Goal: Complete application form

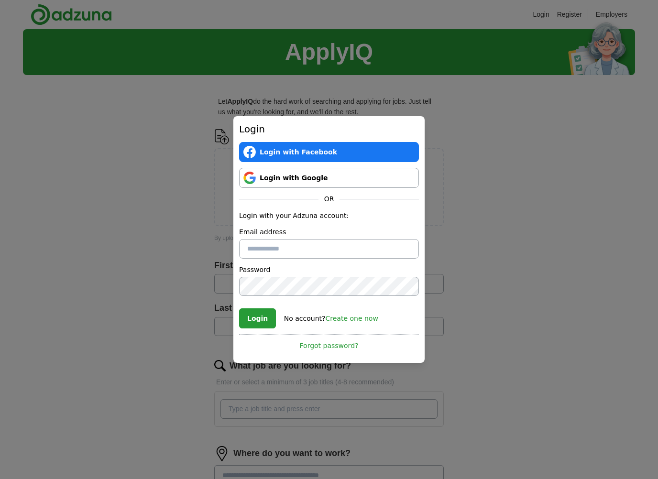
click at [294, 181] on link "Login with Google" at bounding box center [329, 178] width 180 height 20
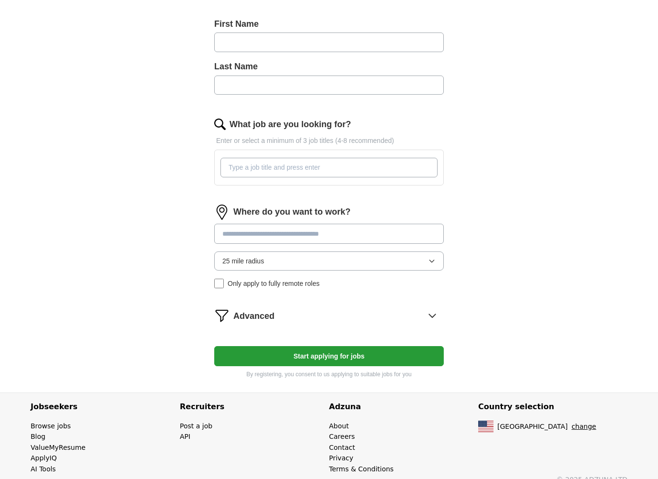
scroll to position [255, 0]
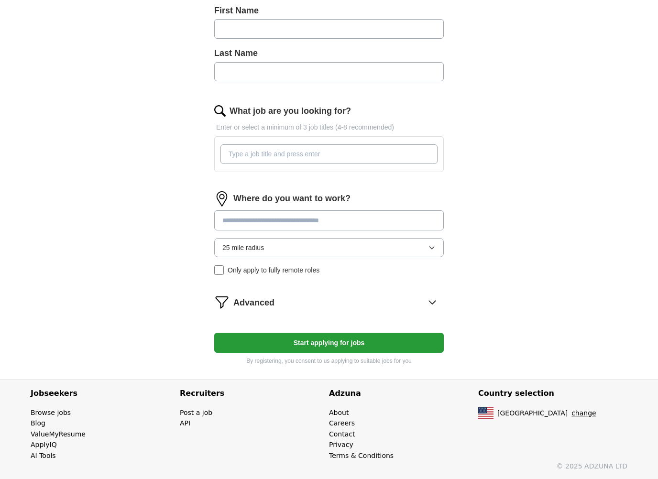
click at [122, 226] on div "ApplyIQ Let ApplyIQ do the hard work of searching and applying for jobs. Just t…" at bounding box center [329, 76] width 613 height 605
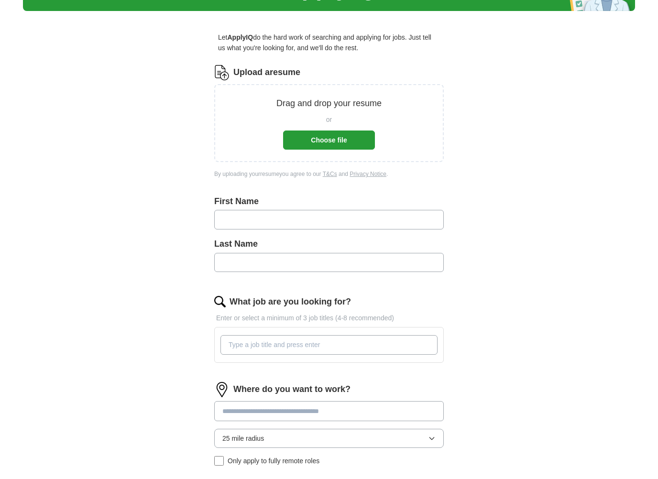
click at [340, 136] on button "Choose file" at bounding box center [329, 140] width 92 height 19
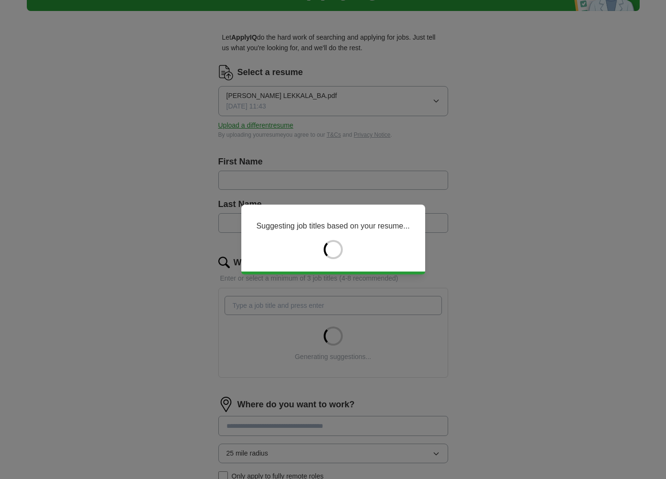
type input "********"
type input "*******"
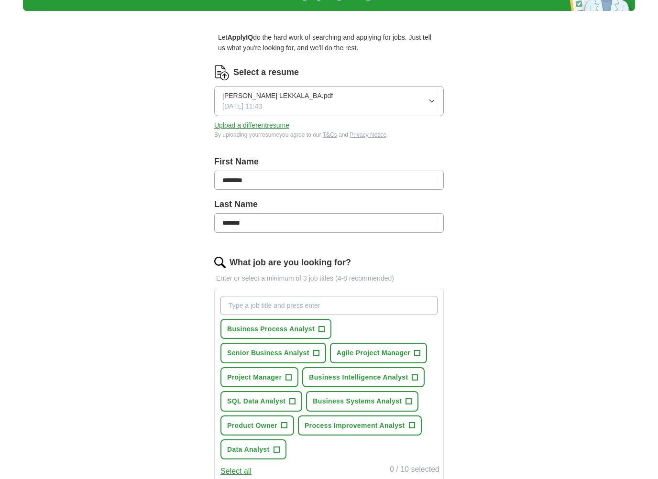
click at [282, 172] on input "********" at bounding box center [329, 180] width 230 height 19
type input "**********"
type input "*******"
click at [147, 223] on div "**********" at bounding box center [329, 327] width 613 height 725
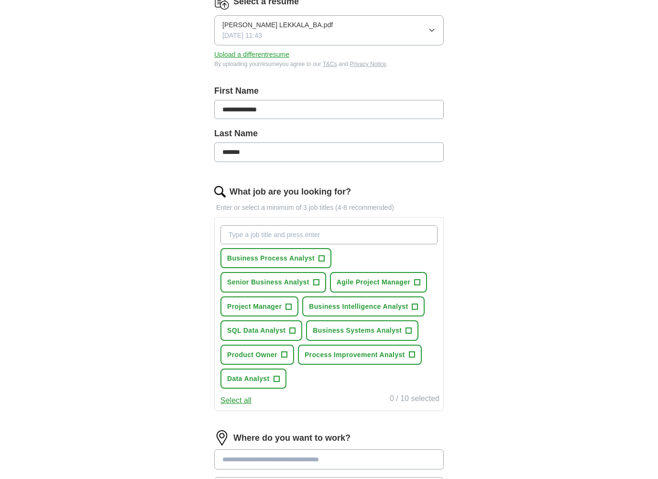
scroll to position [154, 0]
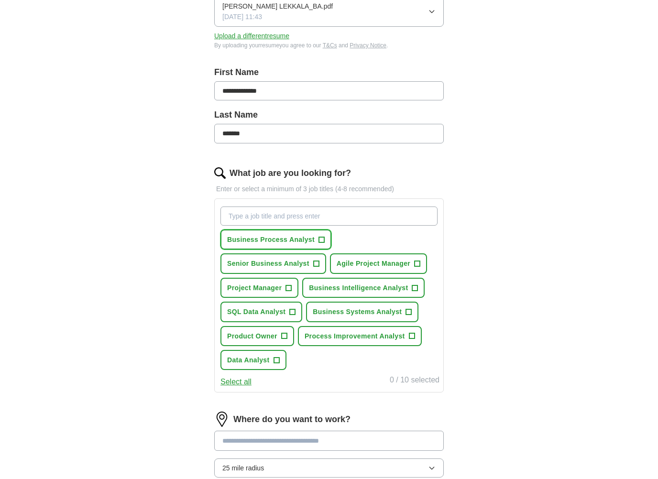
click at [321, 237] on span "+" at bounding box center [322, 240] width 6 height 8
click at [314, 256] on button "Senior Business Analyst +" at bounding box center [274, 264] width 106 height 20
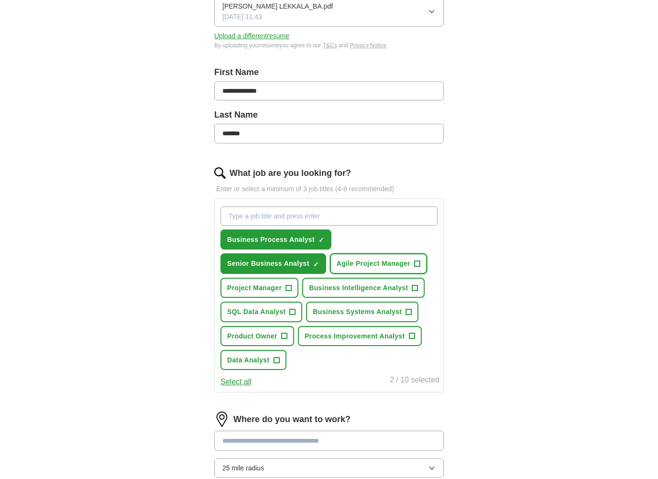
click at [391, 264] on span "Agile Project Manager" at bounding box center [374, 263] width 74 height 11
click at [373, 287] on span "Business Intelligence Analyst" at bounding box center [358, 288] width 99 height 11
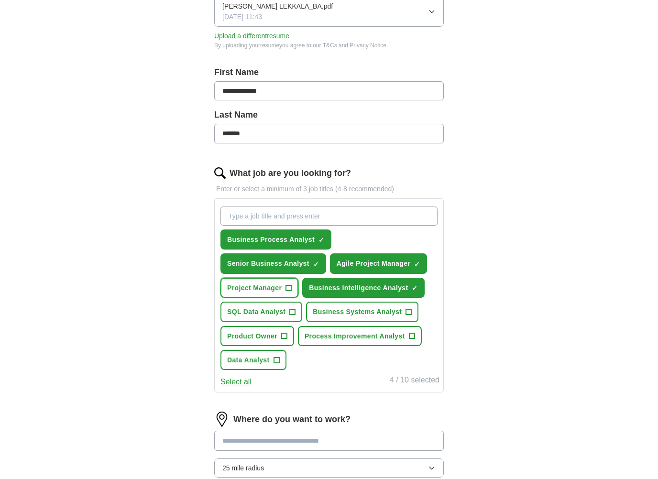
drag, startPoint x: 271, startPoint y: 286, endPoint x: 277, endPoint y: 300, distance: 15.6
click at [271, 286] on span "Project Manager" at bounding box center [254, 288] width 55 height 11
click at [277, 307] on span "SQL Data Analyst" at bounding box center [256, 312] width 58 height 11
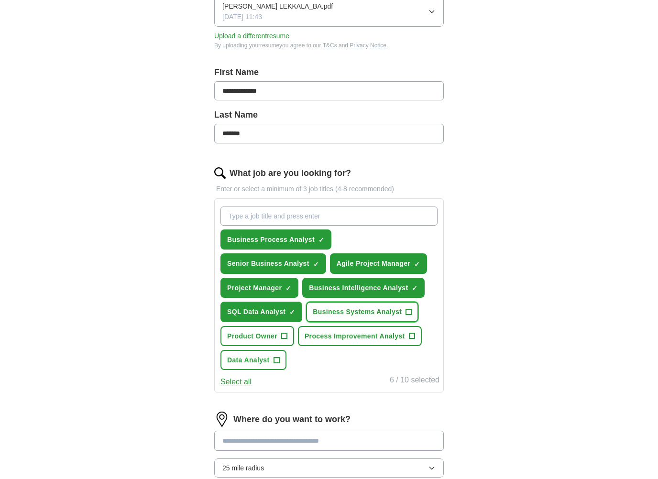
click at [331, 308] on span "Business Systems Analyst" at bounding box center [357, 312] width 89 height 11
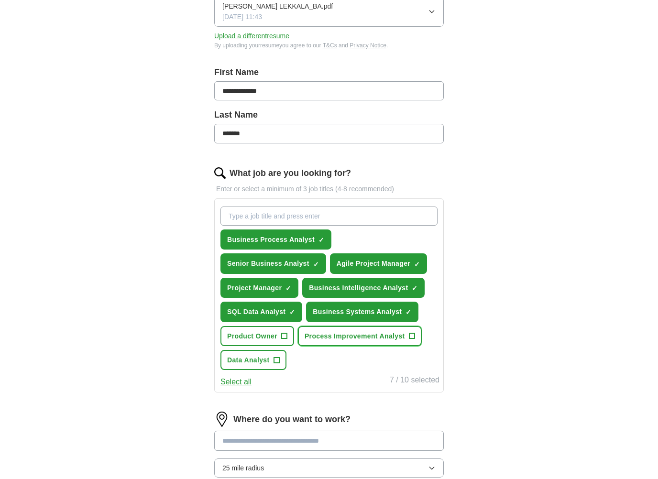
click at [328, 342] on button "Process Improvement Analyst +" at bounding box center [360, 336] width 124 height 20
click at [274, 339] on span "Product Owner" at bounding box center [252, 336] width 50 height 11
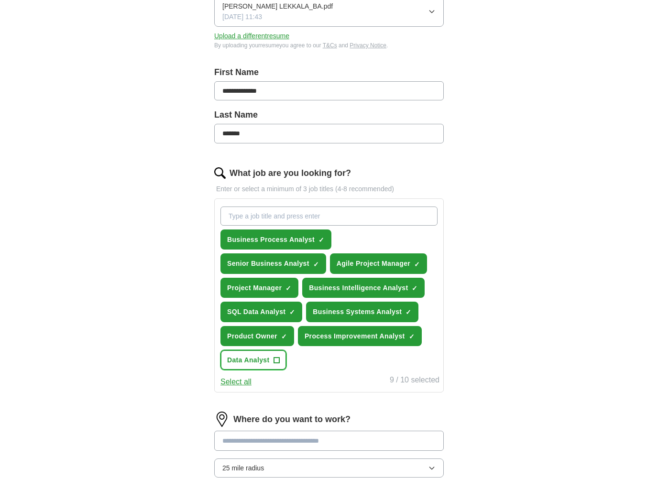
click at [279, 359] on span "+" at bounding box center [277, 360] width 6 height 8
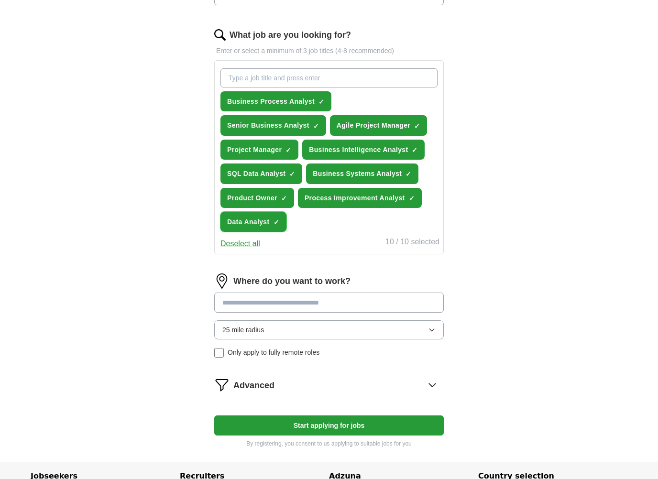
scroll to position [349, 0]
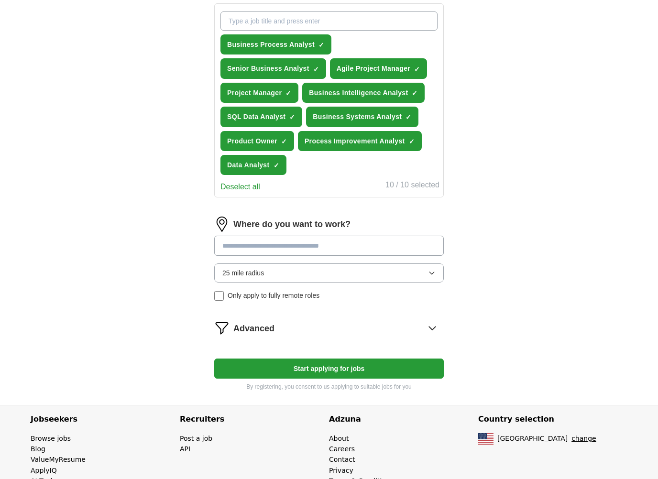
click at [293, 243] on input at bounding box center [329, 246] width 230 height 20
click at [320, 276] on div "Where do you want to work? 25 mile radius Only apply to fully remote roles" at bounding box center [329, 263] width 230 height 92
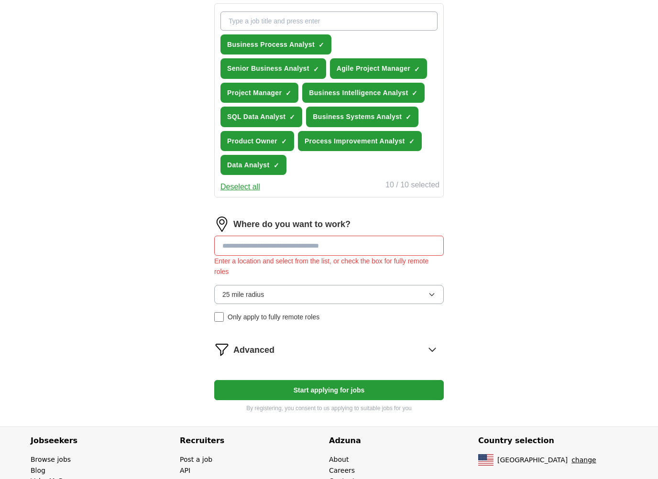
click at [278, 295] on button "25 mile radius" at bounding box center [329, 294] width 230 height 19
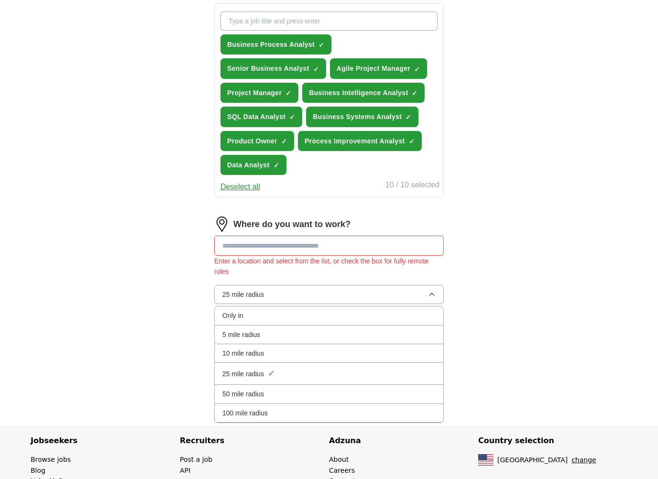
click at [267, 411] on span "100 mile radius" at bounding box center [245, 413] width 45 height 11
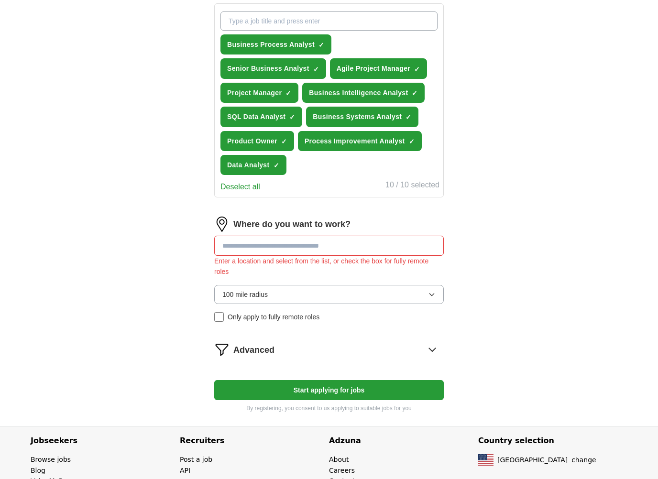
click at [267, 248] on input at bounding box center [329, 246] width 230 height 20
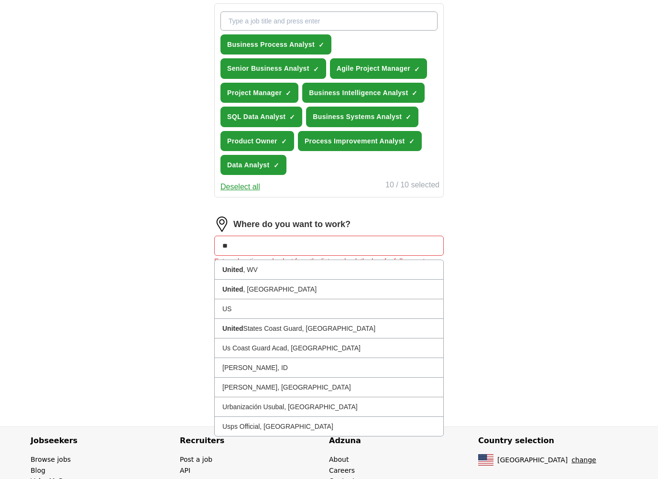
type input "*"
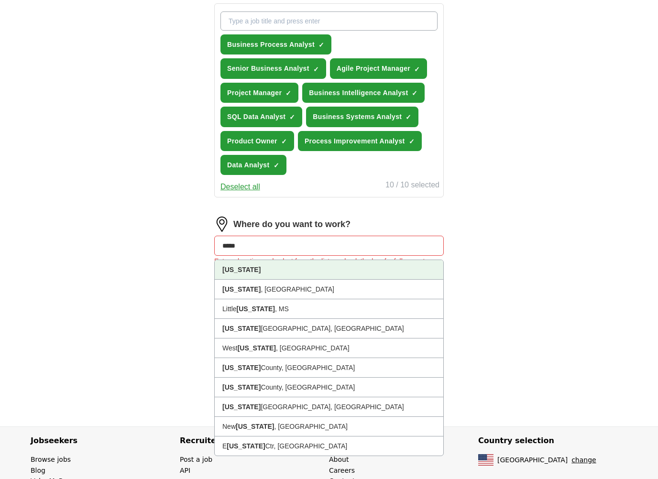
click at [268, 272] on li "[US_STATE]" at bounding box center [329, 270] width 229 height 20
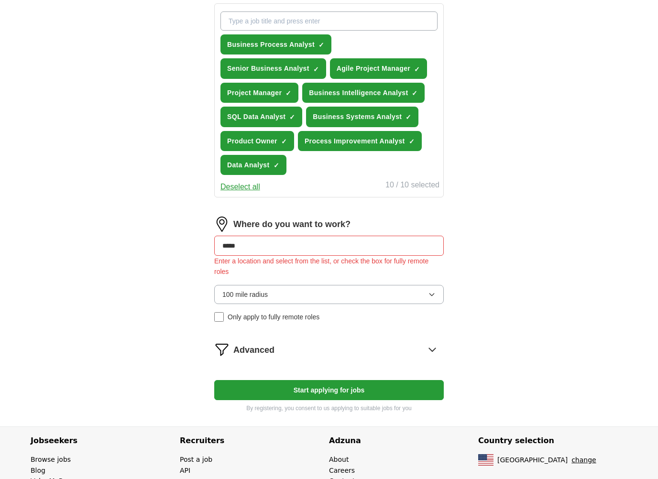
click at [305, 351] on div "Advanced" at bounding box center [339, 349] width 211 height 15
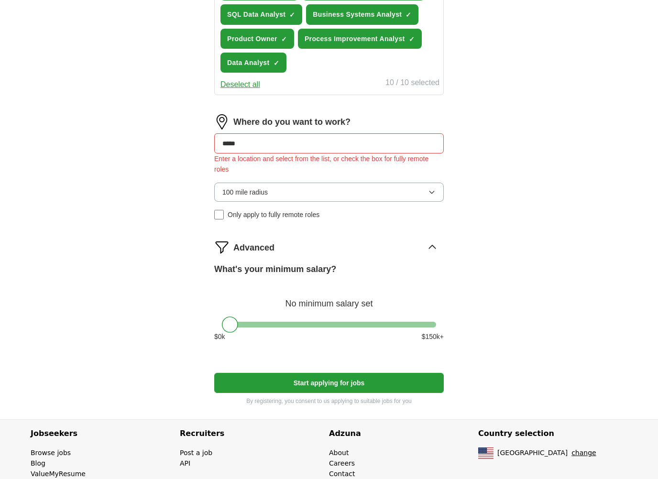
scroll to position [491, 0]
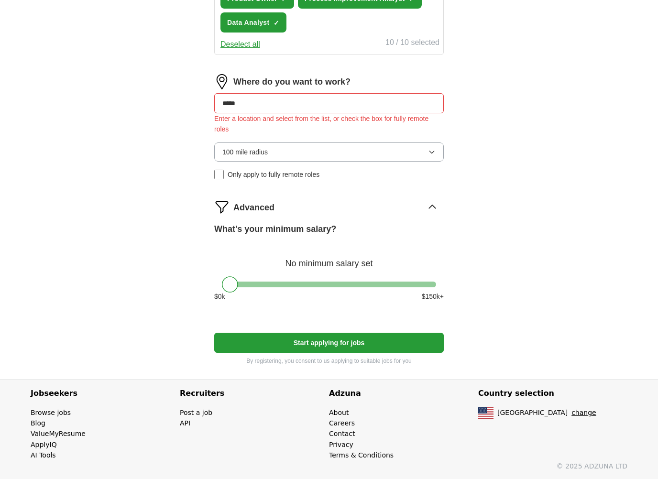
click at [266, 347] on button "Start applying for jobs" at bounding box center [329, 343] width 230 height 20
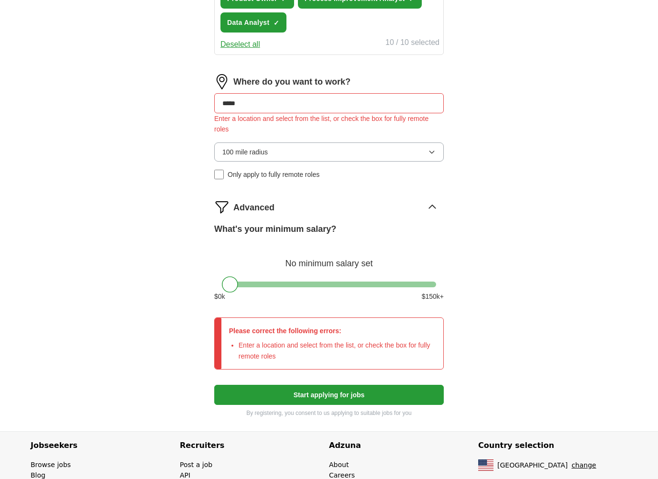
click at [256, 101] on input "*****" at bounding box center [329, 103] width 230 height 20
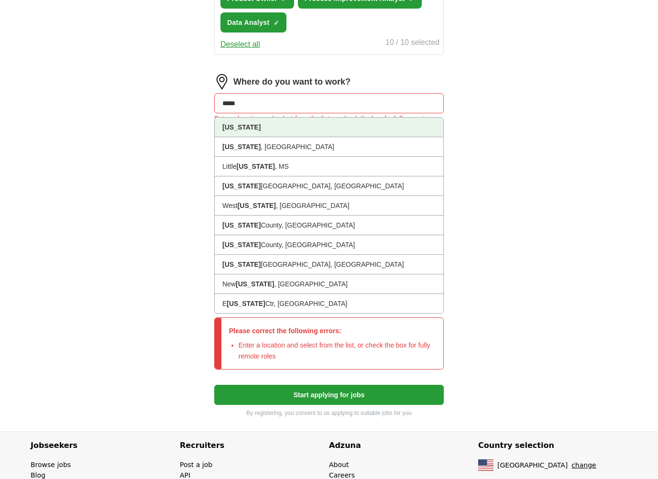
drag, startPoint x: 256, startPoint y: 101, endPoint x: 211, endPoint y: 101, distance: 45.9
click at [211, 101] on div "**********" at bounding box center [329, 11] width 306 height 840
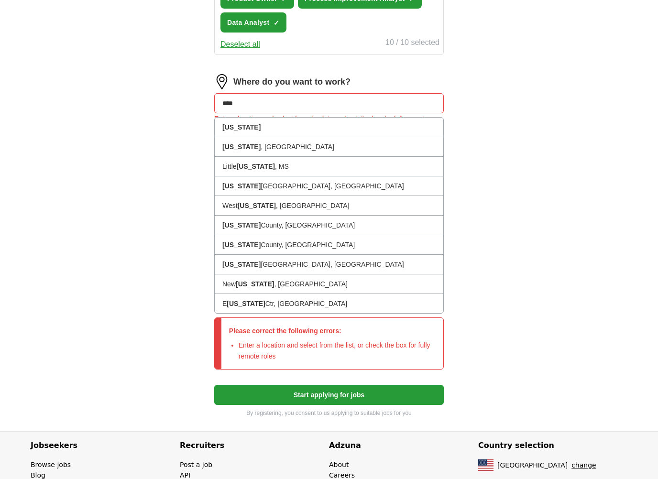
type input "*****"
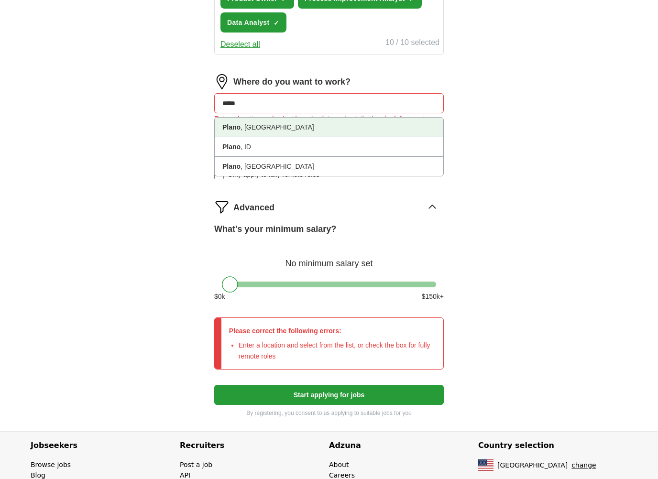
click at [243, 124] on li "[GEOGRAPHIC_DATA] , [GEOGRAPHIC_DATA]" at bounding box center [329, 128] width 229 height 20
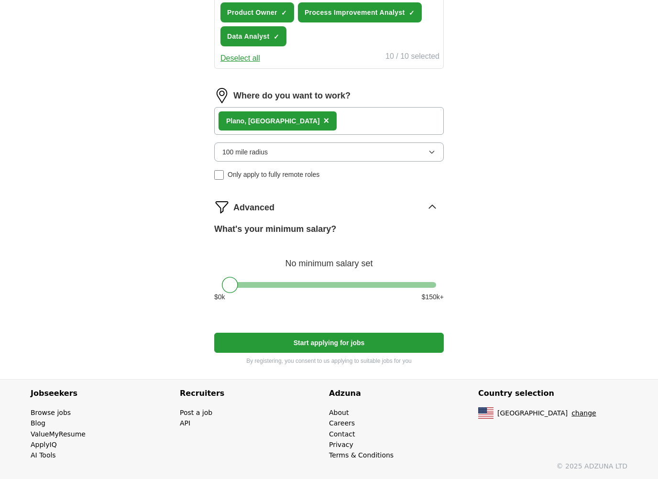
click at [316, 344] on button "Start applying for jobs" at bounding box center [329, 343] width 230 height 20
select select "**"
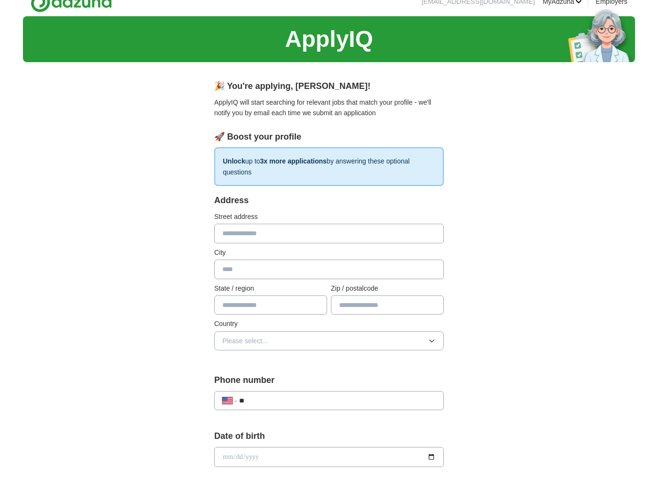
scroll to position [18, 0]
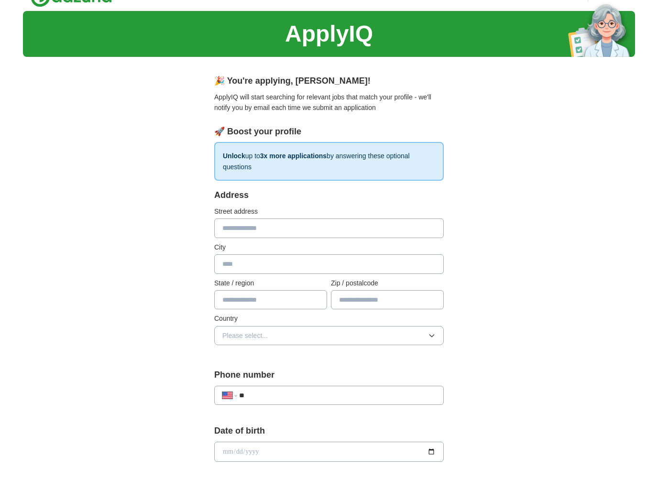
click at [257, 229] on input "text" at bounding box center [329, 228] width 230 height 19
click at [243, 228] on input "text" at bounding box center [329, 228] width 230 height 19
type input "**********"
type input "*****"
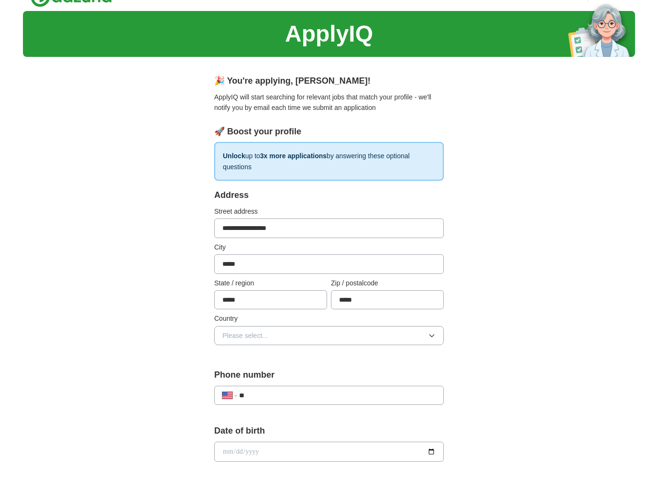
type input "*****"
click at [308, 334] on button "Please select..." at bounding box center [329, 335] width 230 height 19
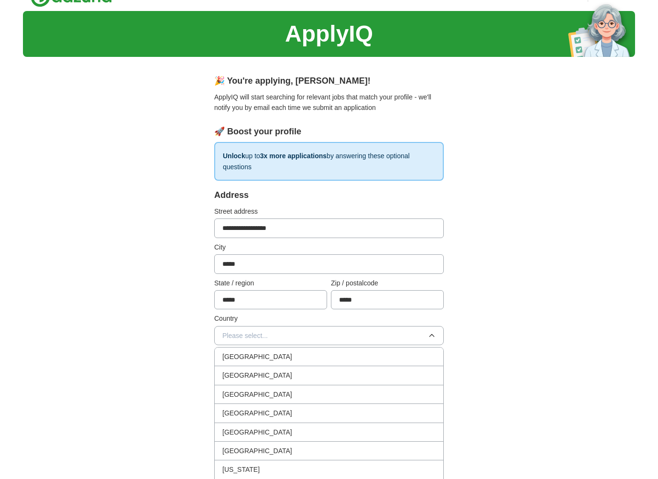
click at [282, 378] on div "[GEOGRAPHIC_DATA]" at bounding box center [329, 375] width 213 height 11
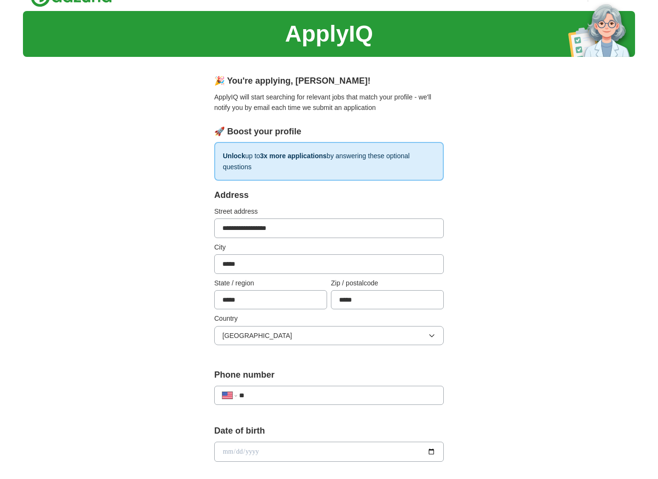
click at [258, 394] on input "**" at bounding box center [337, 395] width 197 height 11
type input "**********"
click at [167, 375] on div "**********" at bounding box center [329, 447] width 613 height 873
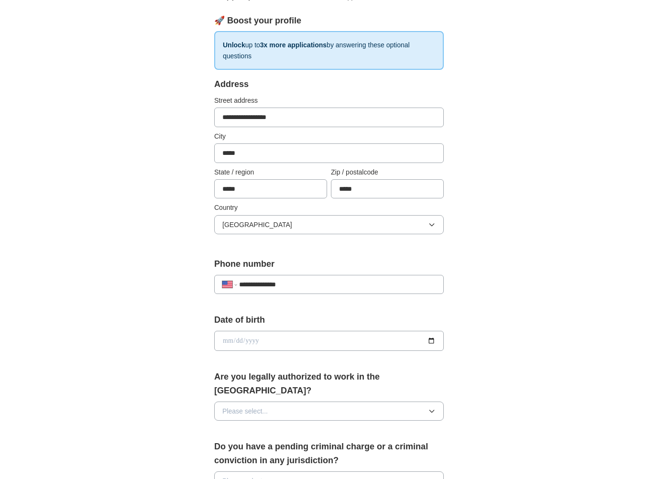
scroll to position [136, 0]
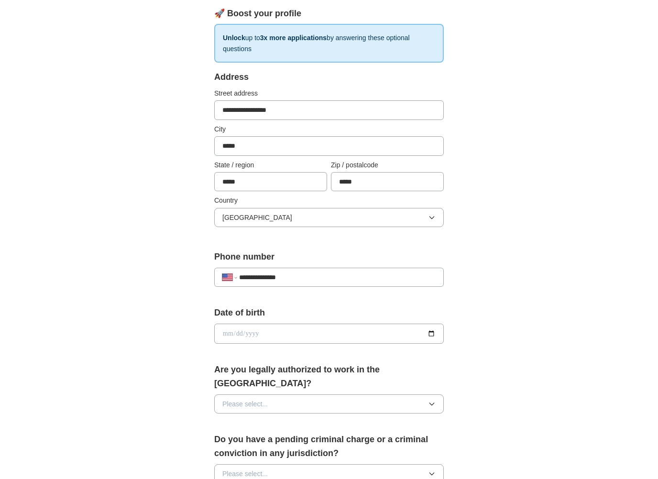
click at [365, 329] on input "date" at bounding box center [329, 334] width 230 height 20
click at [433, 331] on input "date" at bounding box center [329, 334] width 230 height 20
type input "**********"
click at [317, 395] on button "Please select..." at bounding box center [329, 404] width 230 height 19
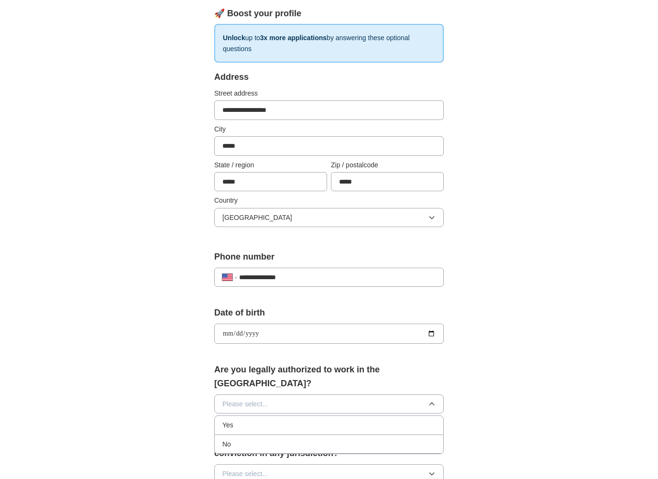
click at [259, 420] on div "Yes" at bounding box center [329, 425] width 213 height 11
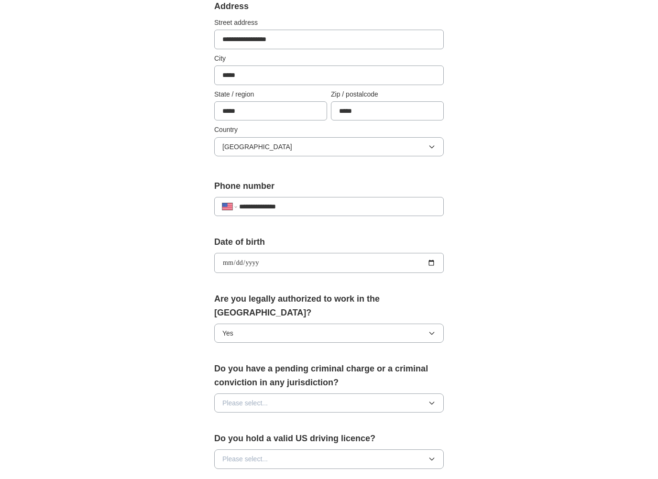
scroll to position [226, 0]
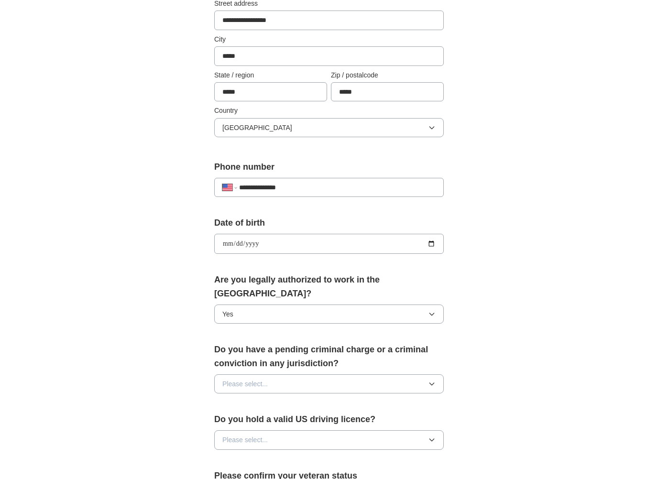
click at [285, 375] on button "Please select..." at bounding box center [329, 384] width 230 height 19
click at [271, 419] on div "No" at bounding box center [329, 424] width 213 height 11
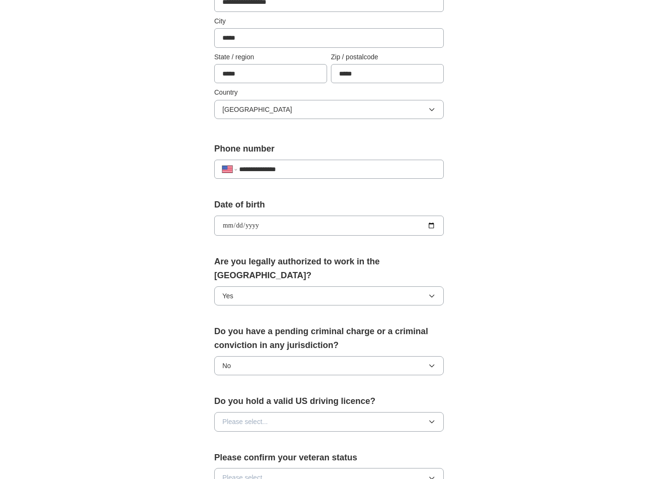
click at [286, 412] on button "Please select..." at bounding box center [329, 421] width 230 height 19
click at [274, 438] on div "Yes" at bounding box center [329, 443] width 213 height 11
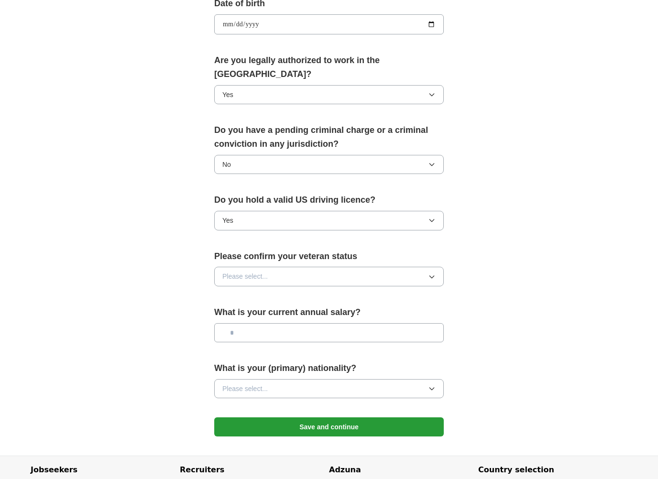
click at [291, 267] on button "Please select..." at bounding box center [329, 276] width 230 height 19
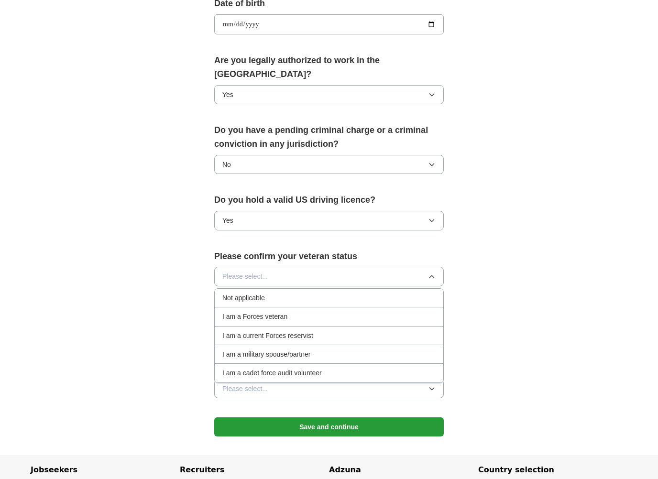
click at [267, 293] on div "Not applicable" at bounding box center [329, 298] width 213 height 11
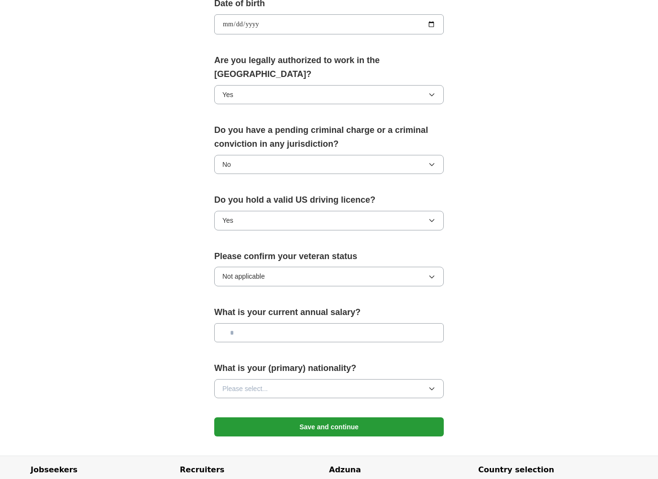
click at [268, 323] on input "text" at bounding box center [329, 332] width 230 height 19
type input "*******"
click at [289, 379] on button "Please select..." at bounding box center [329, 388] width 230 height 19
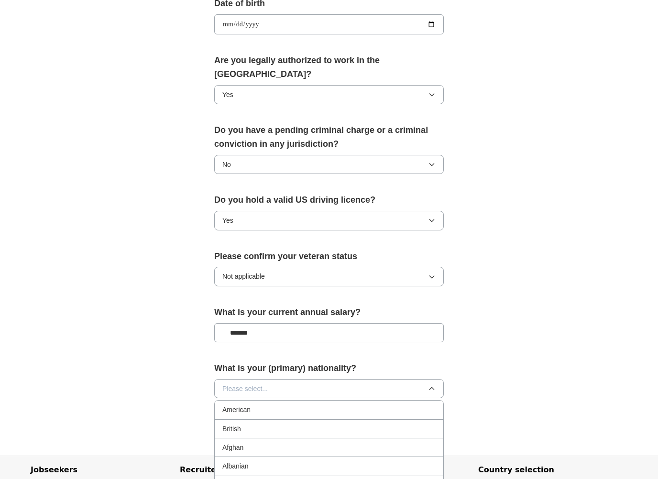
click at [256, 384] on span "Please select..." at bounding box center [245, 389] width 45 height 11
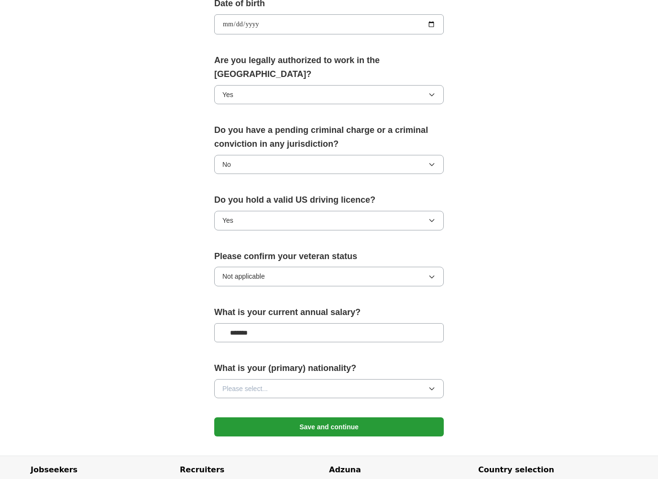
click at [295, 418] on button "Save and continue" at bounding box center [329, 427] width 230 height 19
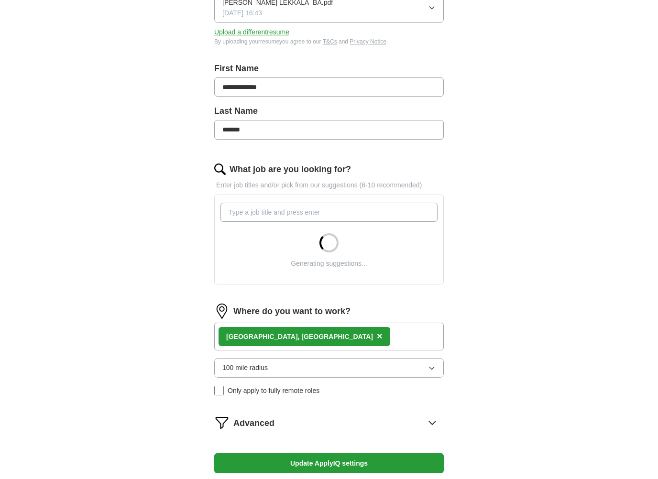
scroll to position [163, 0]
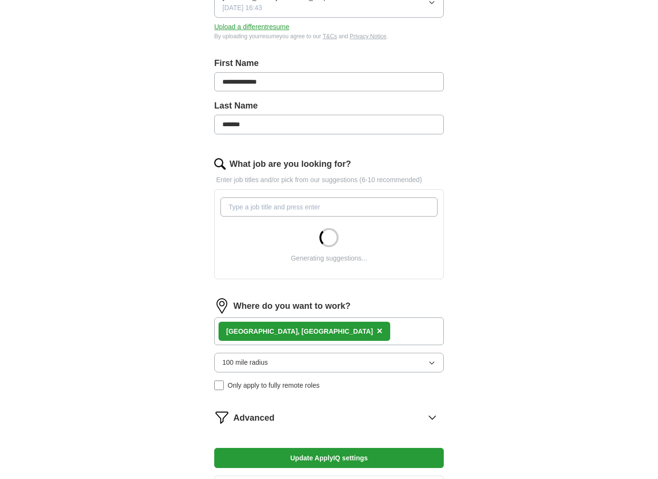
click at [305, 324] on div "Plano, TX ×" at bounding box center [329, 332] width 230 height 28
click at [289, 331] on div "Plano, TX ×" at bounding box center [329, 332] width 230 height 28
click at [274, 207] on input "What job are you looking for?" at bounding box center [329, 207] width 217 height 19
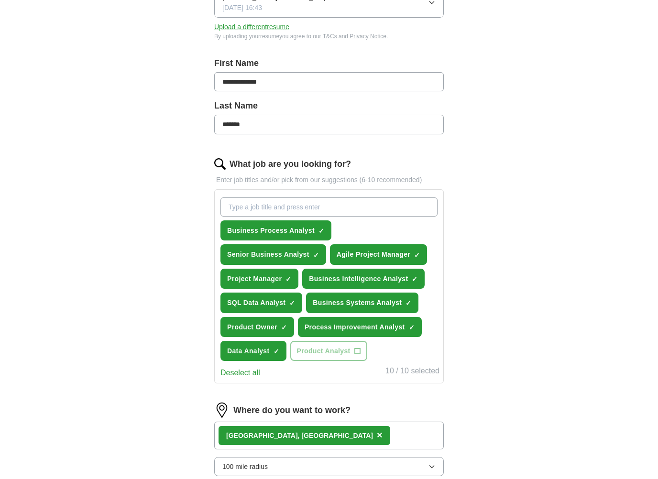
click at [242, 375] on button "Deselect all" at bounding box center [241, 373] width 40 height 12
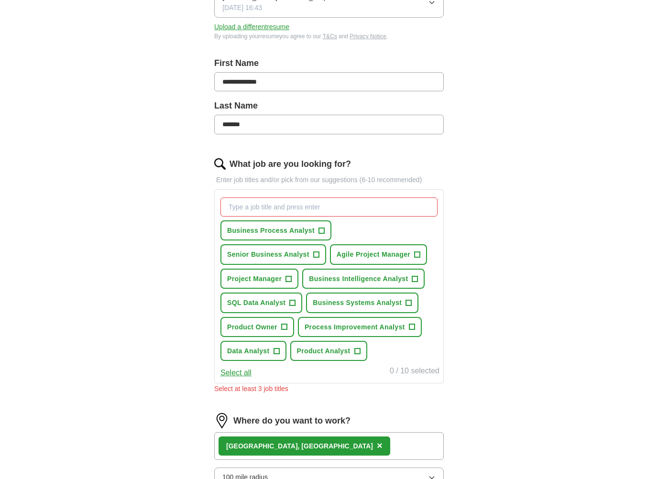
click at [265, 207] on input "What job are you looking for?" at bounding box center [329, 207] width 217 height 19
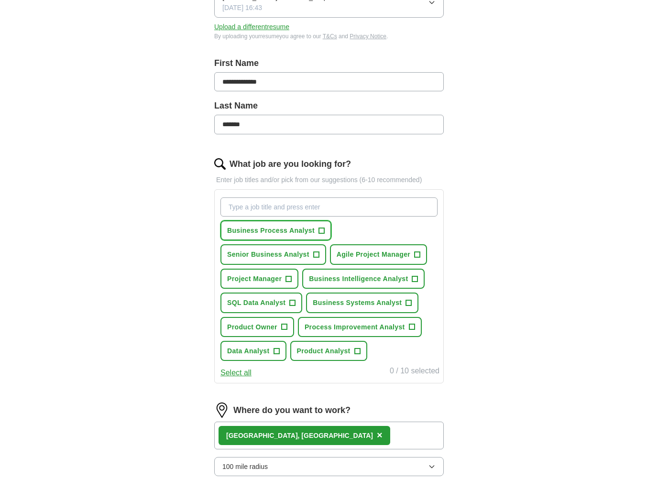
click at [321, 228] on span "+" at bounding box center [322, 231] width 6 height 8
click at [257, 203] on input "What job are you looking for?" at bounding box center [329, 207] width 217 height 19
type input "Business Analyst"
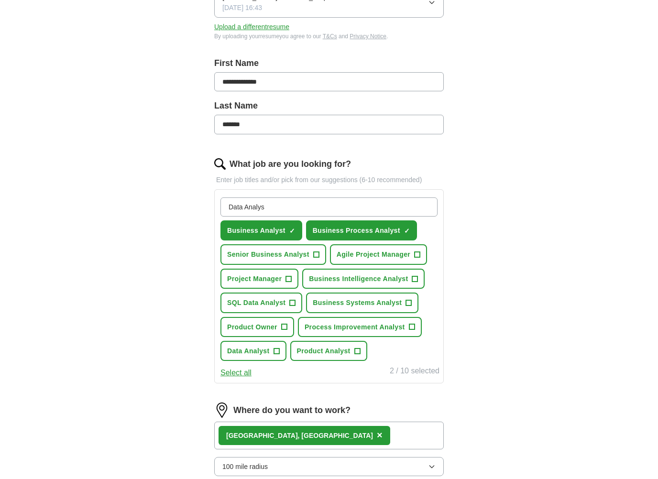
type input "Data Analyst"
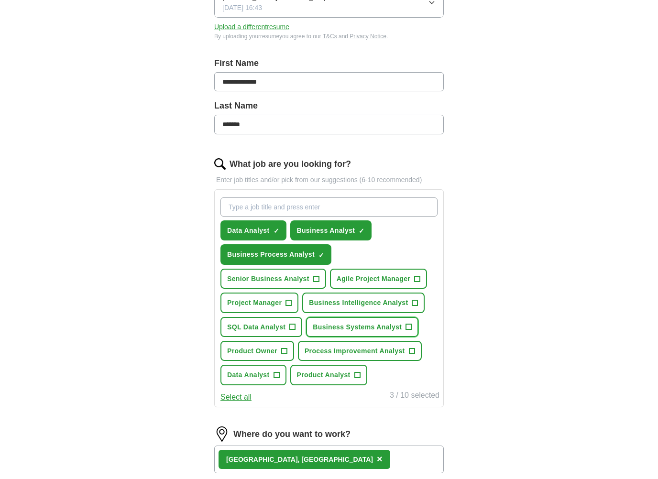
click at [357, 326] on span "Business Systems Analyst" at bounding box center [357, 327] width 89 height 11
click at [356, 375] on span "+" at bounding box center [358, 376] width 6 height 8
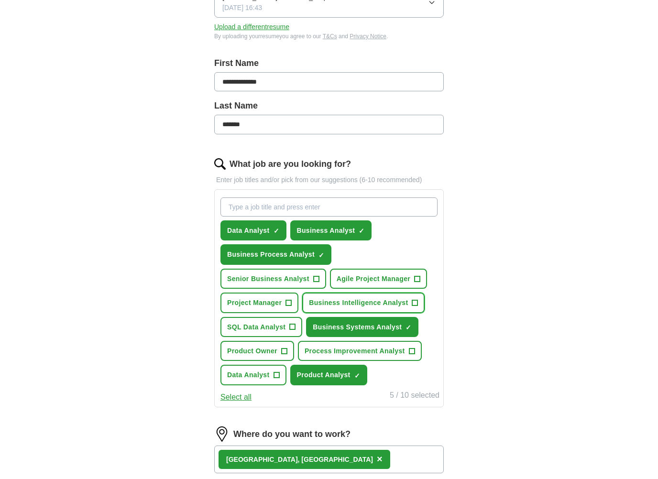
click at [405, 300] on span "Business Intelligence Analyst" at bounding box center [358, 303] width 99 height 11
click at [284, 327] on span "SQL Data Analyst" at bounding box center [256, 327] width 58 height 11
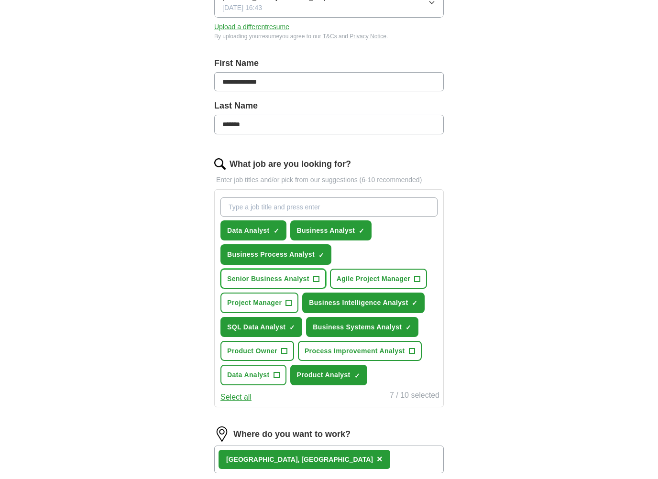
click at [284, 276] on span "Senior Business Analyst" at bounding box center [268, 279] width 82 height 11
click at [277, 210] on input "What job are you looking for?" at bounding box center [329, 207] width 217 height 19
type input "A"
click at [377, 351] on span "Process Improvement Analyst" at bounding box center [355, 351] width 100 height 11
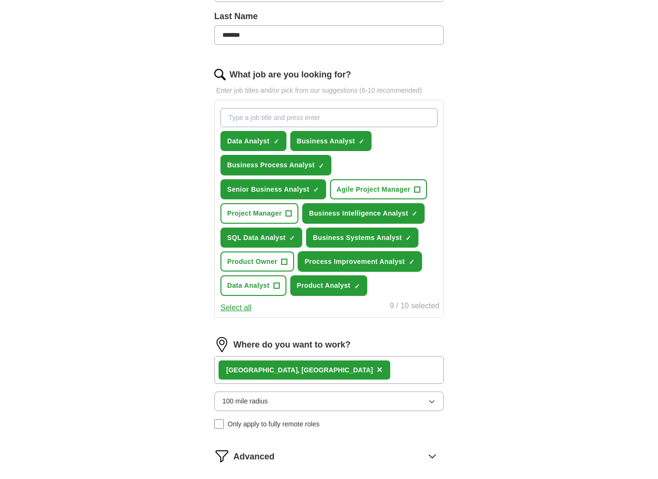
scroll to position [253, 0]
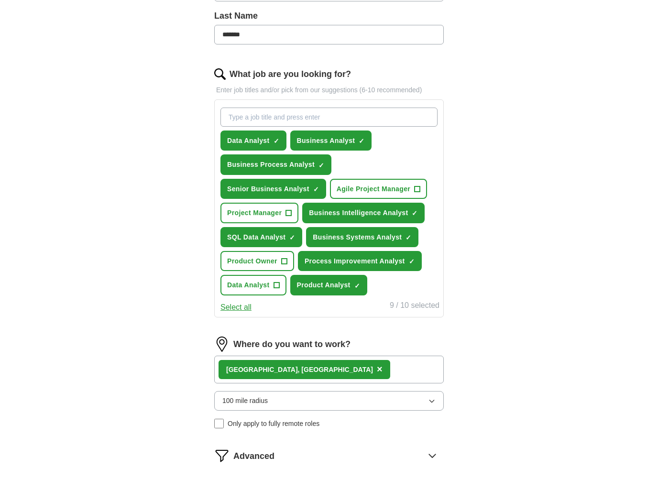
click at [263, 114] on input "What job are you looking for?" at bounding box center [329, 117] width 217 height 19
type input "Functional Analyst"
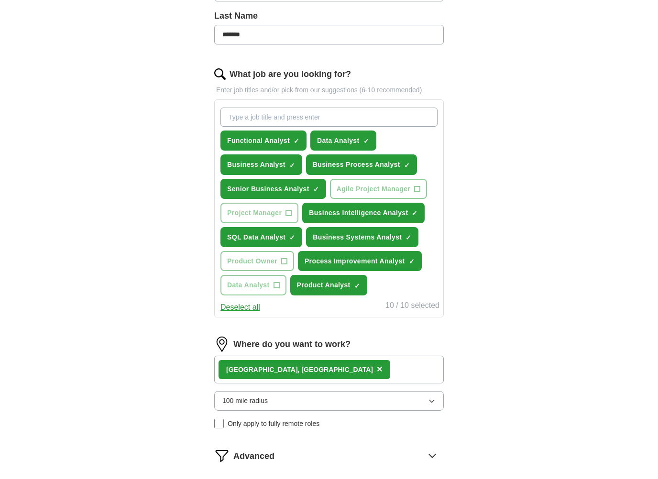
scroll to position [425, 0]
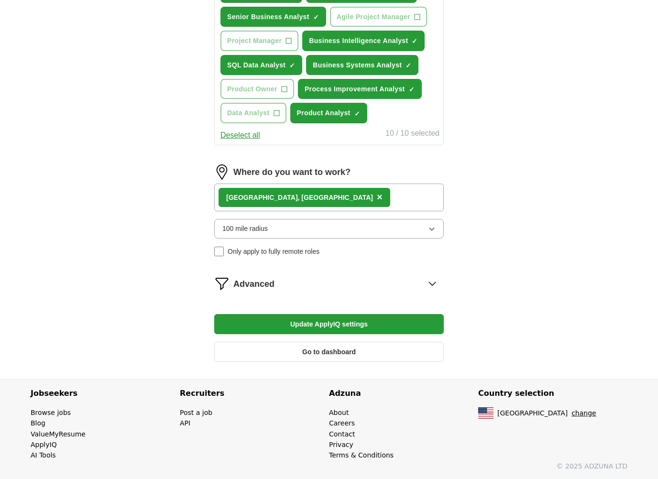
drag, startPoint x: 307, startPoint y: 194, endPoint x: 296, endPoint y: 197, distance: 11.4
click at [307, 194] on div "Plano, TX ×" at bounding box center [329, 198] width 230 height 28
click at [287, 327] on button "Update ApplyIQ settings" at bounding box center [329, 324] width 230 height 20
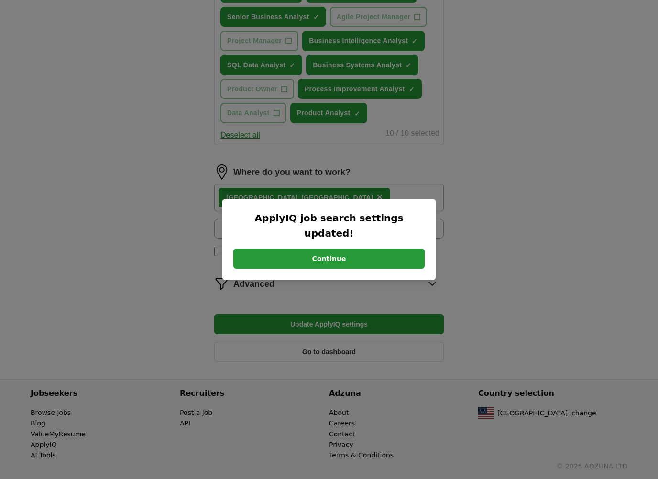
click at [355, 249] on button "Continue" at bounding box center [329, 259] width 191 height 20
